Goal: Obtain resource: Download file/media

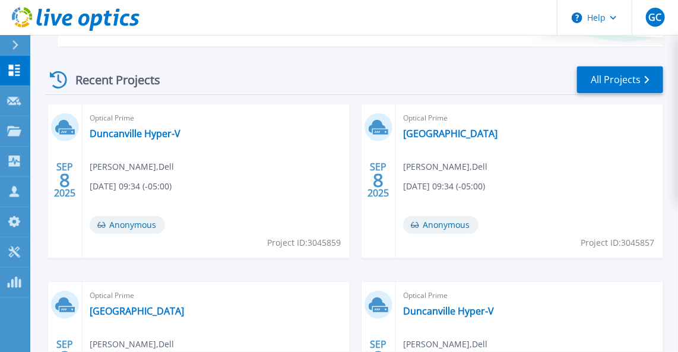
scroll to position [313, 0]
click at [138, 130] on link "Duncanville Hyper-V" at bounding box center [135, 133] width 91 height 12
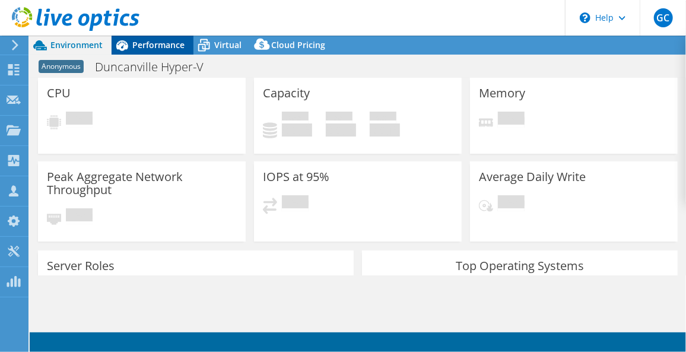
click at [162, 40] on span "Performance" at bounding box center [158, 44] width 52 height 11
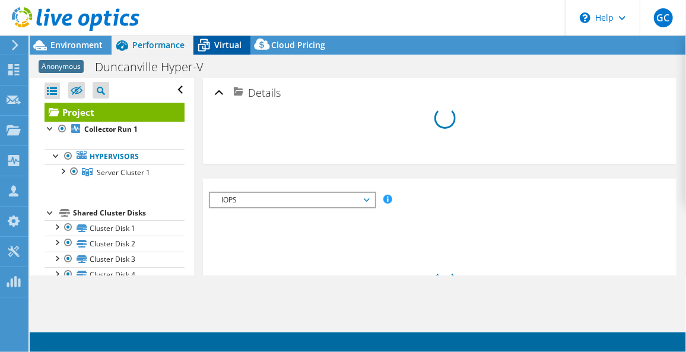
select select "USD"
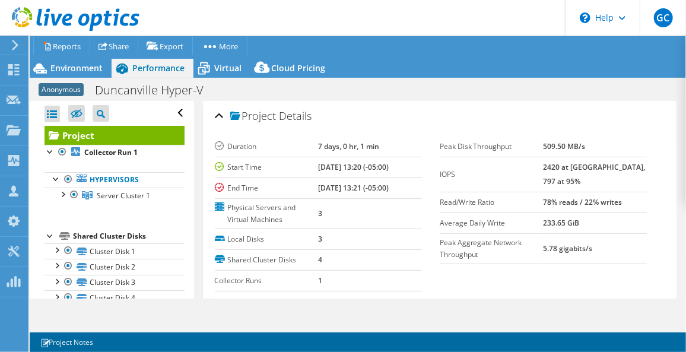
scroll to position [182, 0]
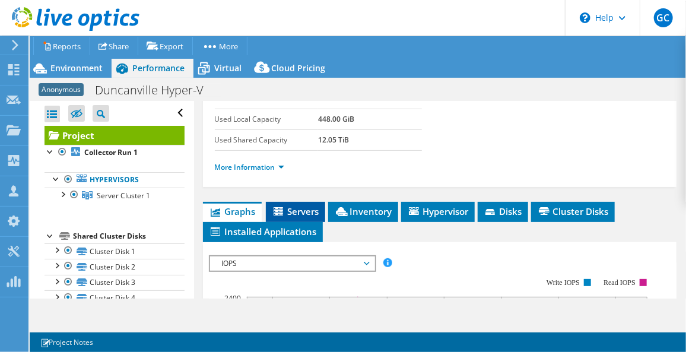
click at [305, 205] on span "Servers" at bounding box center [295, 211] width 47 height 12
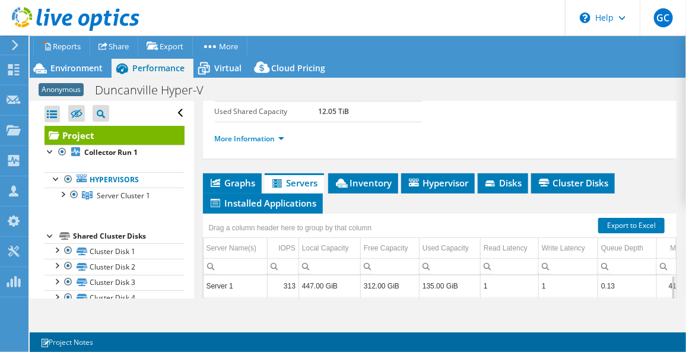
scroll to position [210, 0]
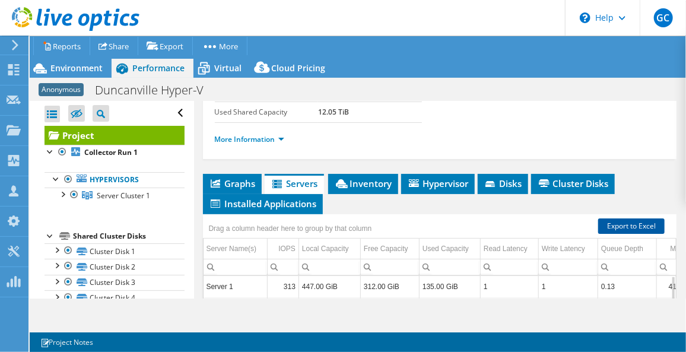
click at [617, 224] on link "Export to Excel" at bounding box center [631, 225] width 66 height 15
